Goal: Find contact information: Find contact information

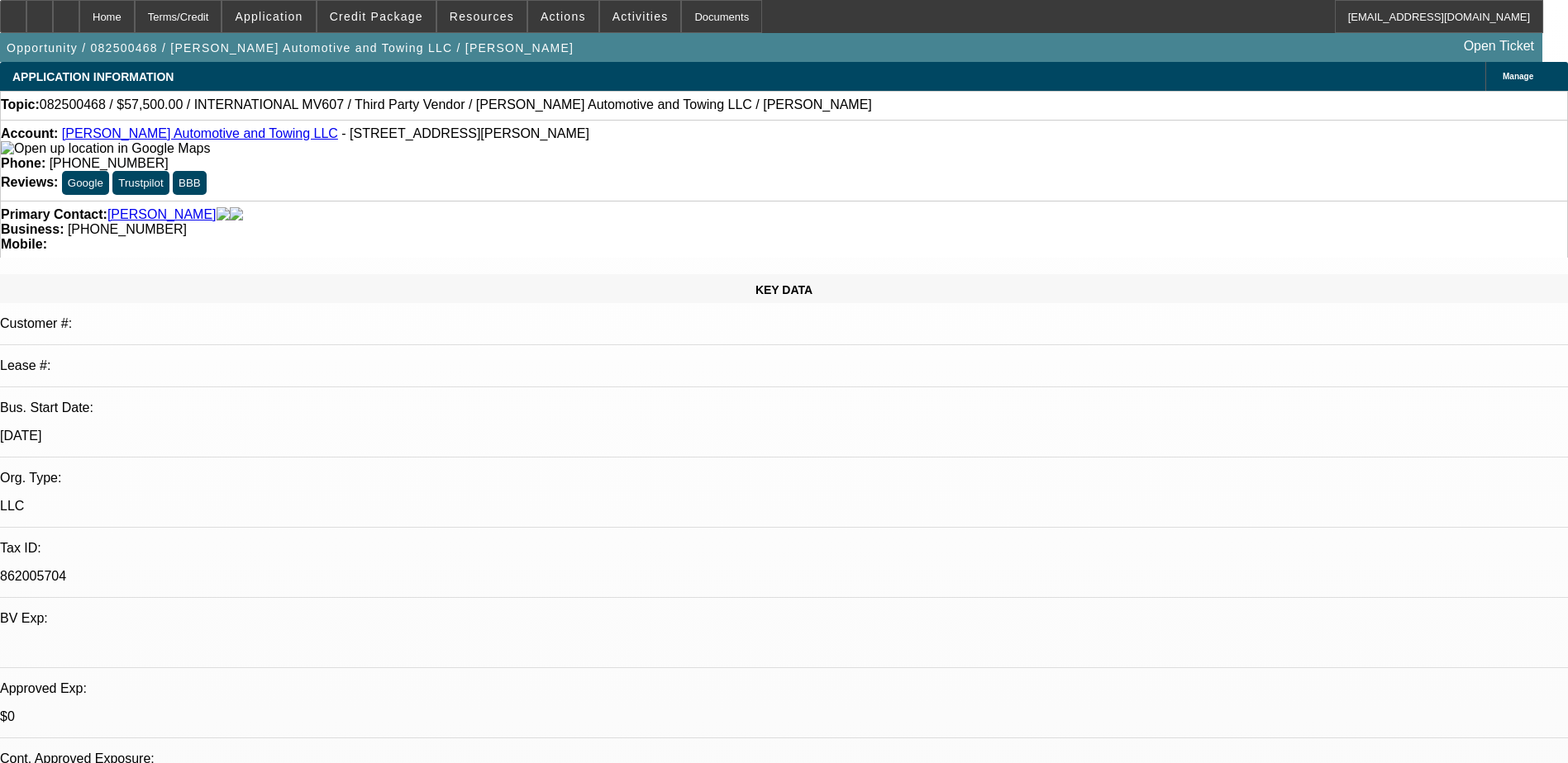
select select "0"
select select "2"
select select "0.1"
select select "0"
select select "2"
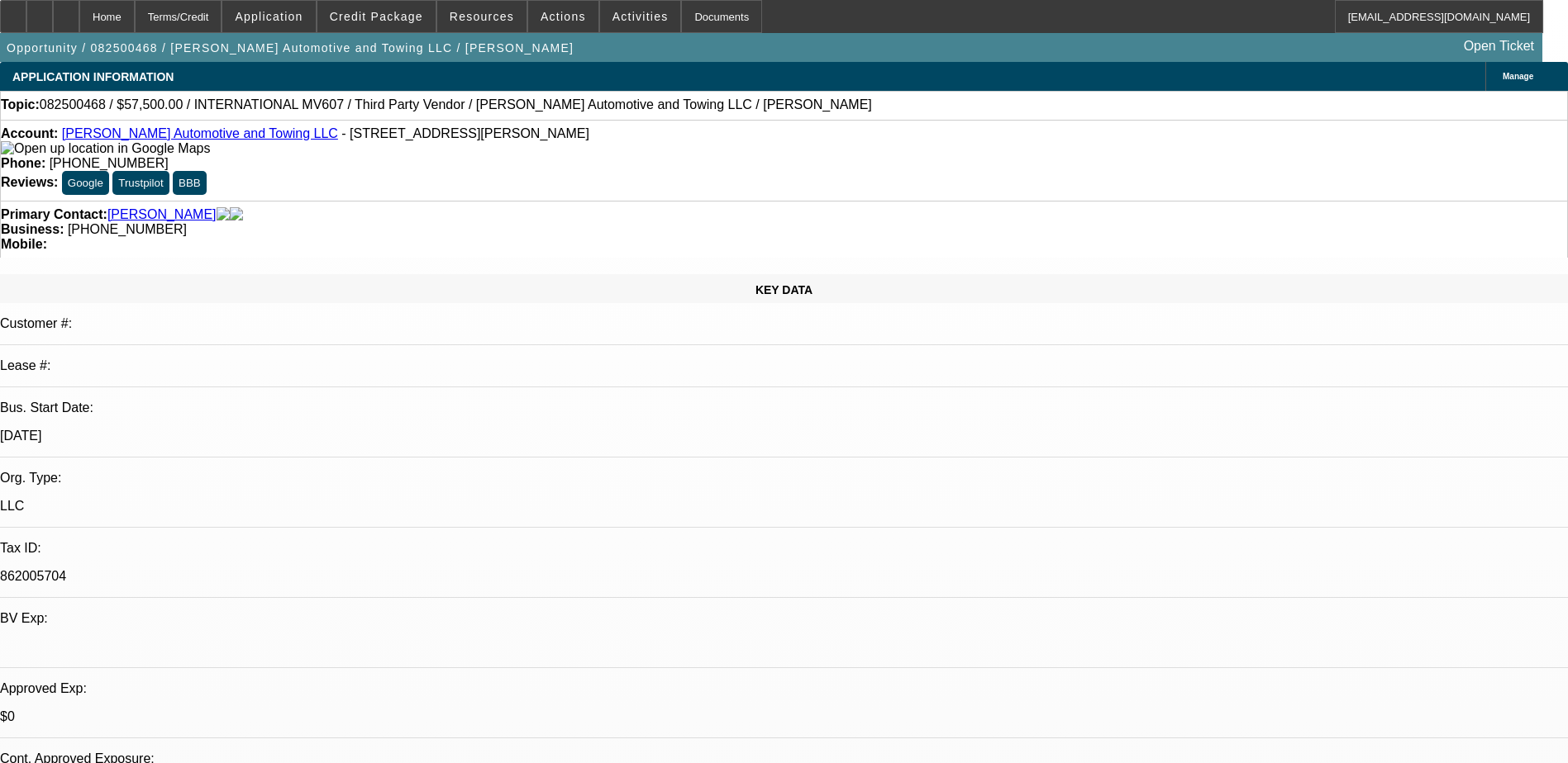
select select "0.1"
select select "0.2"
select select "2"
select select "0.1"
select select "0"
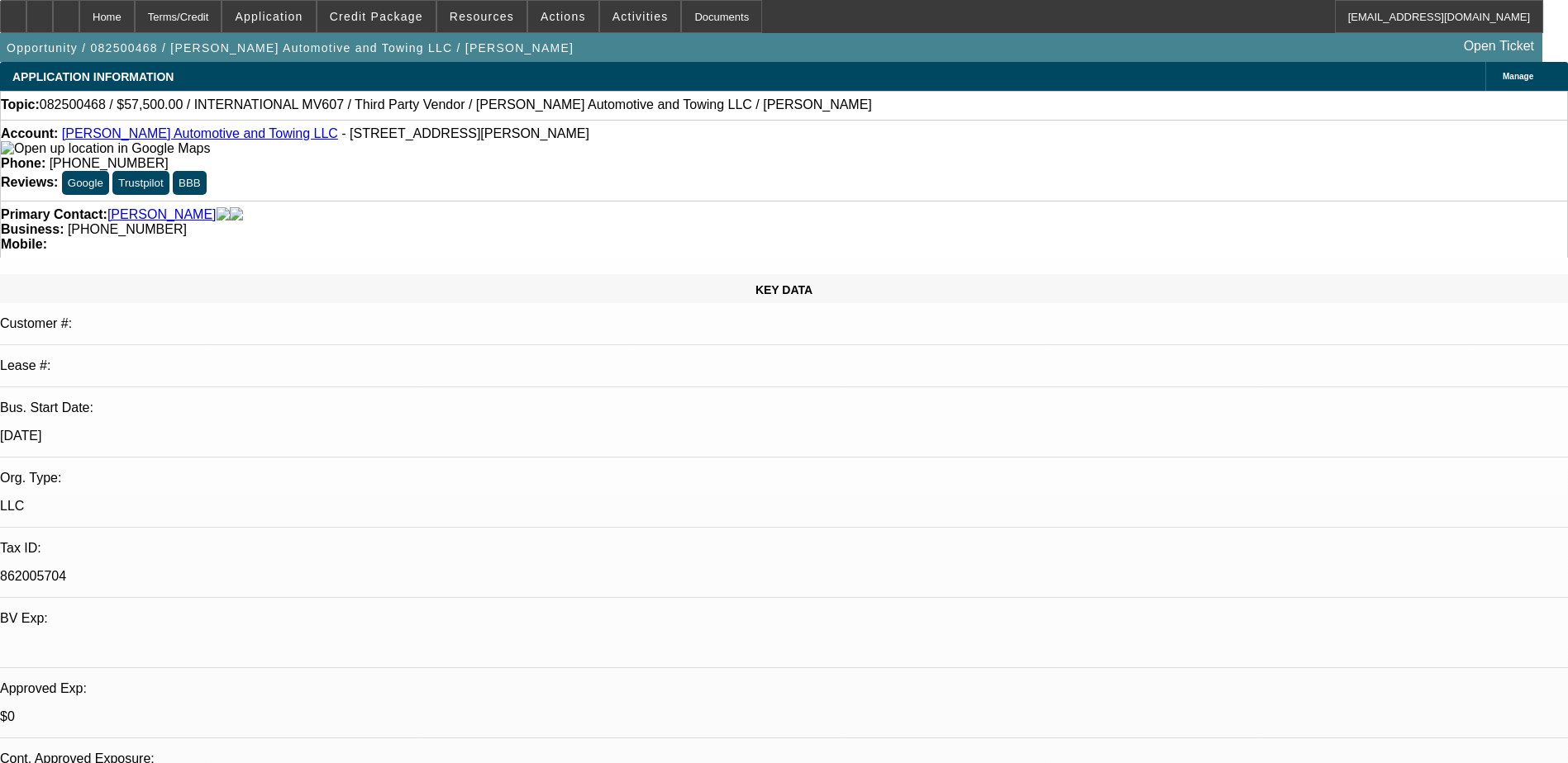
select select "2"
select select "0.1"
select select "1"
select select "2"
select select "4"
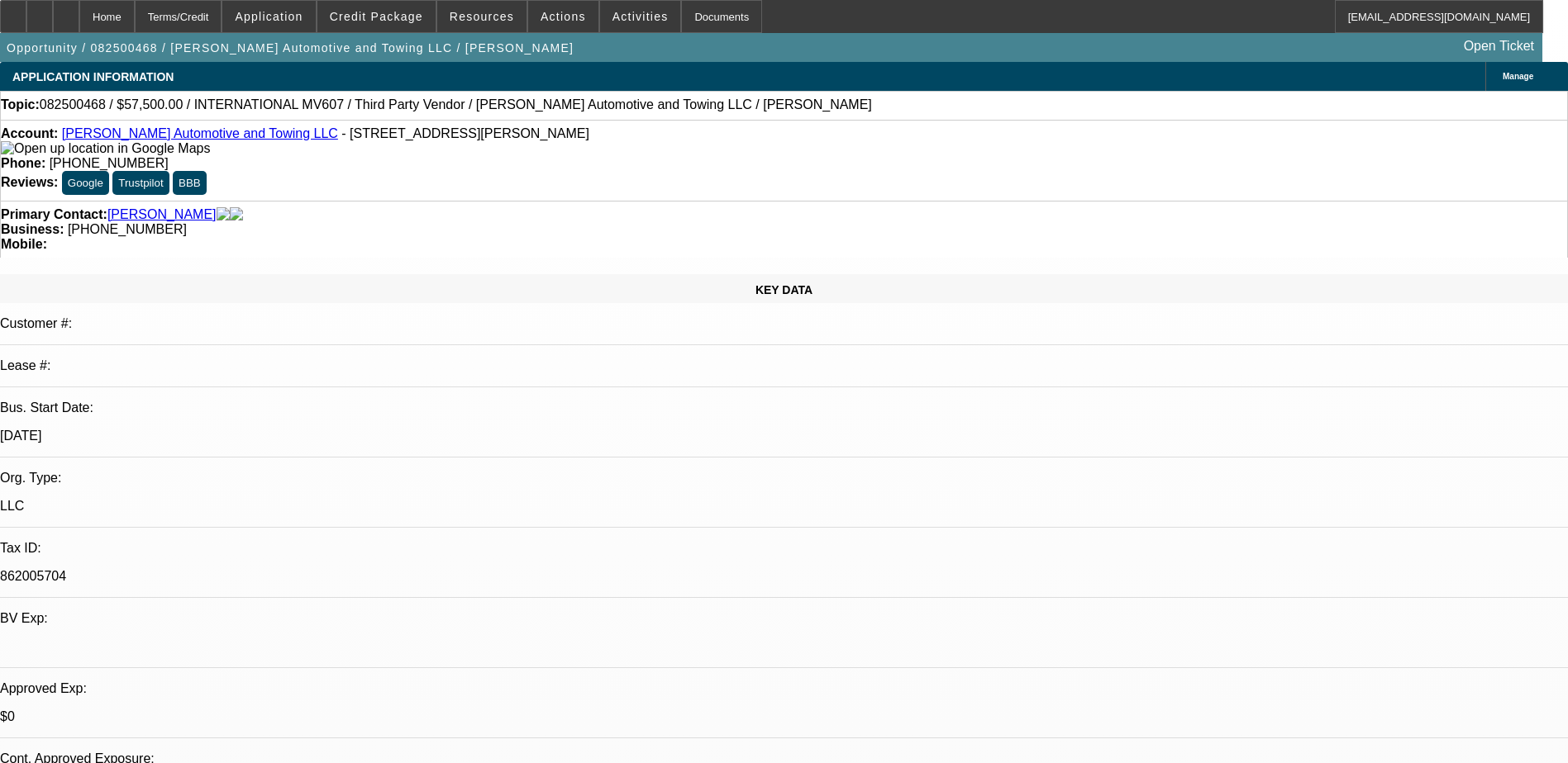
select select "1"
select select "2"
select select "4"
select select "1"
select select "2"
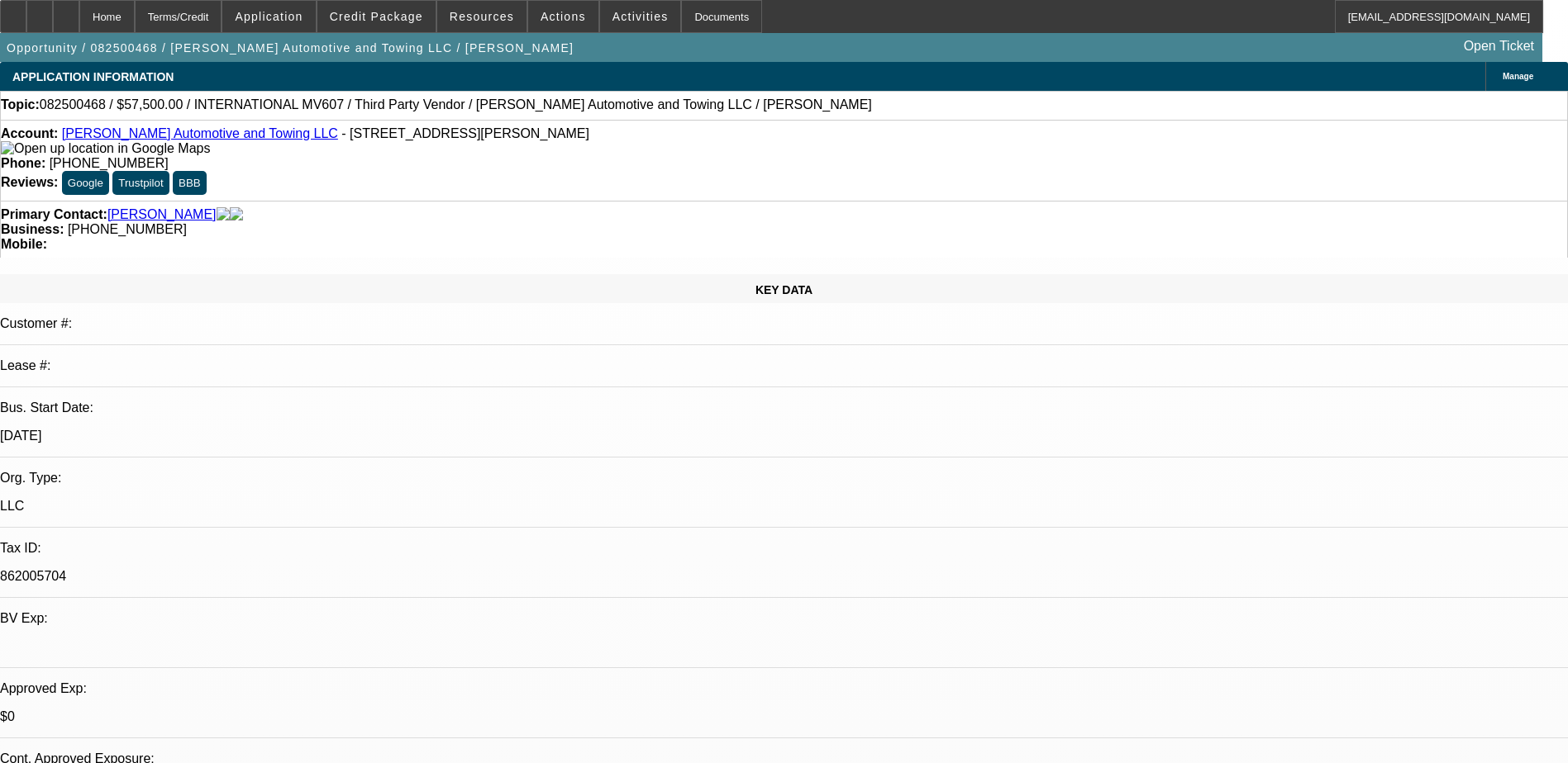
select select "4"
select select "1"
select select "2"
select select "4"
drag, startPoint x: 656, startPoint y: 138, endPoint x: 575, endPoint y: 143, distance: 81.2
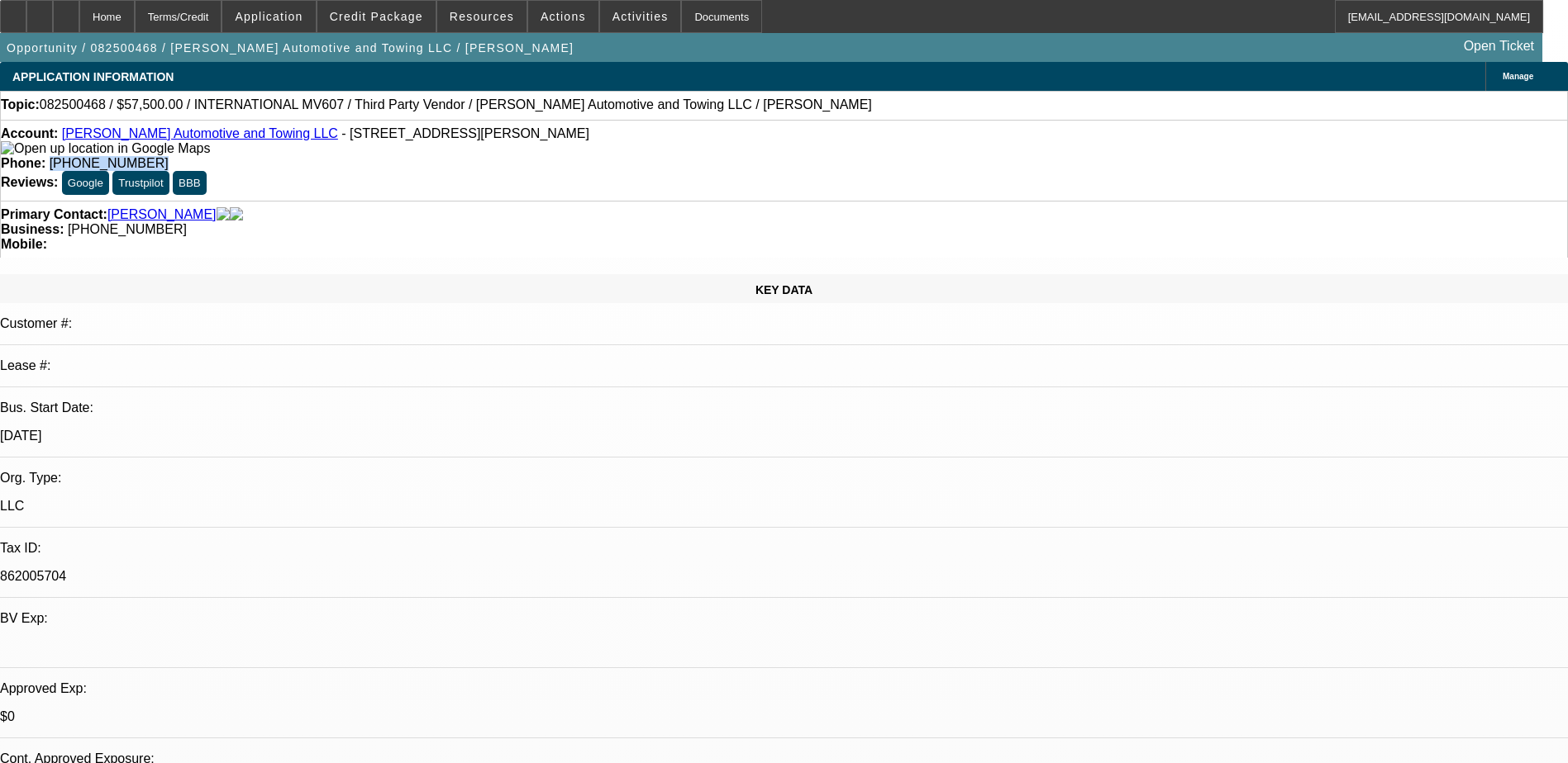
click at [575, 156] on div "Phone: [PHONE_NUMBER]" at bounding box center [784, 164] width 1566 height 15
drag, startPoint x: 579, startPoint y: 142, endPoint x: 593, endPoint y: 139, distance: 14.3
copy span "[PHONE_NUMBER]"
